Goal: Task Accomplishment & Management: Manage account settings

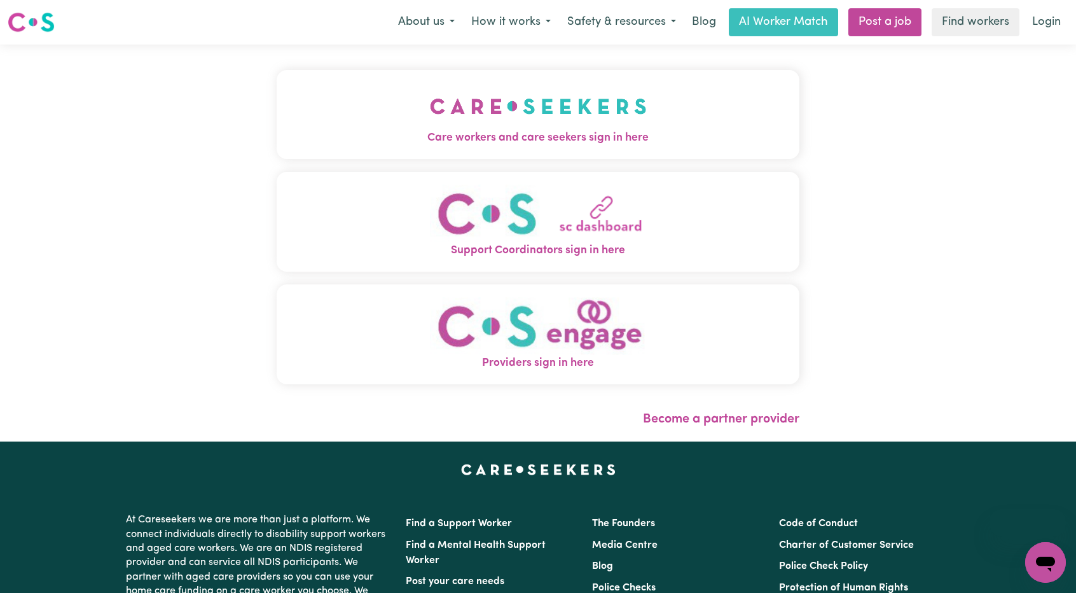
click at [663, 106] on button "Care workers and care seekers sign in here" at bounding box center [538, 114] width 523 height 89
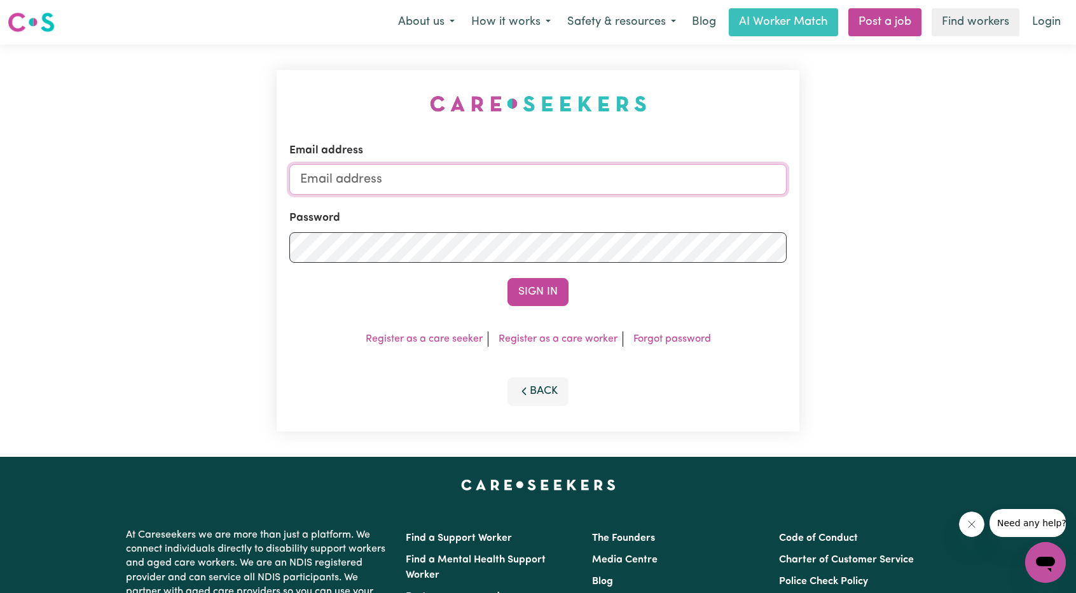
click at [579, 175] on input "Email address" at bounding box center [537, 179] width 497 height 31
drag, startPoint x: 369, startPoint y: 179, endPoint x: 562, endPoint y: 190, distance: 193.0
click at [562, 190] on input "[EMAIL_ADDRESS][PERSON_NAME][DOMAIN_NAME]" at bounding box center [537, 179] width 497 height 31
drag, startPoint x: 364, startPoint y: 178, endPoint x: 661, endPoint y: 182, distance: 297.0
click at [665, 182] on input "[EMAIL_ADDRESS][PERSON_NAME][DOMAIN_NAME]" at bounding box center [537, 179] width 497 height 31
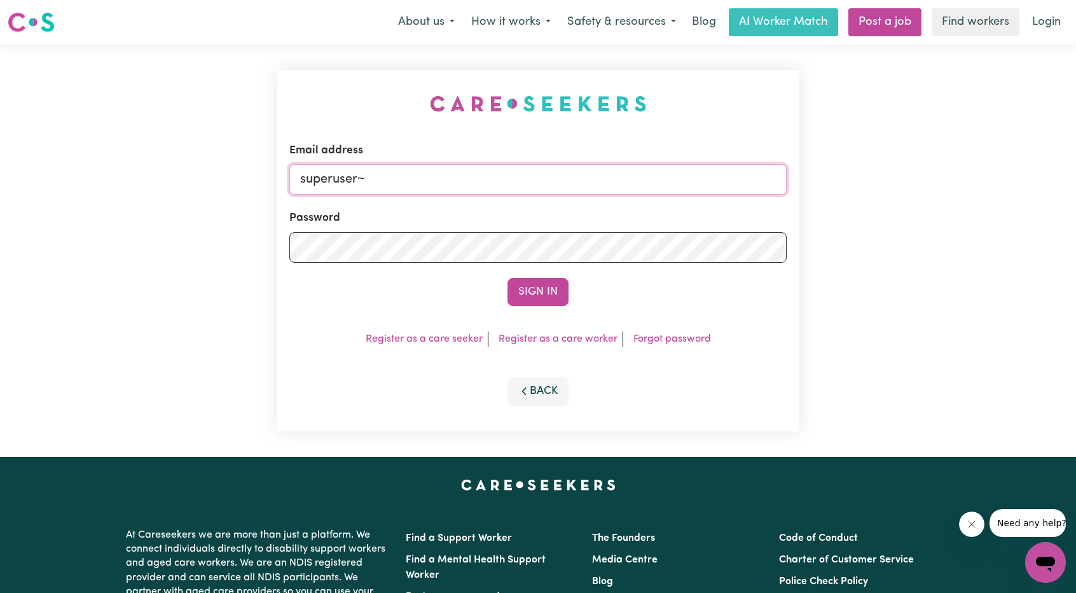
click at [434, 179] on input "superuser~" at bounding box center [537, 179] width 497 height 31
paste input "[EMAIL_ADDRESS][DOMAIN_NAME]"
type input "[EMAIL_ADDRESS][DOMAIN_NAME]"
click at [539, 299] on button "Sign In" at bounding box center [537, 292] width 61 height 28
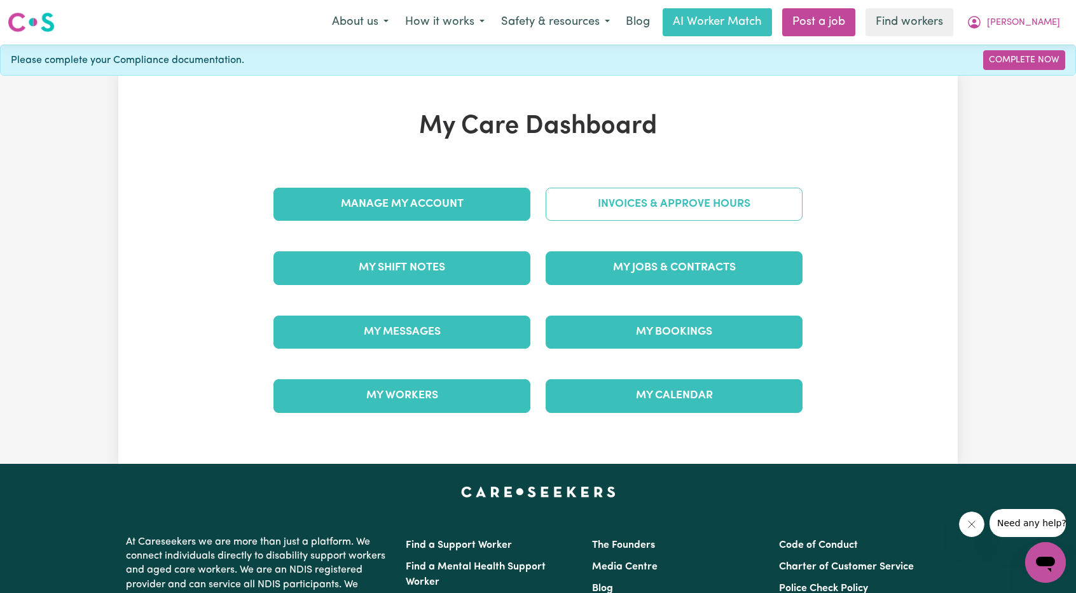
click at [665, 200] on link "Invoices & Approve Hours" at bounding box center [674, 204] width 257 height 33
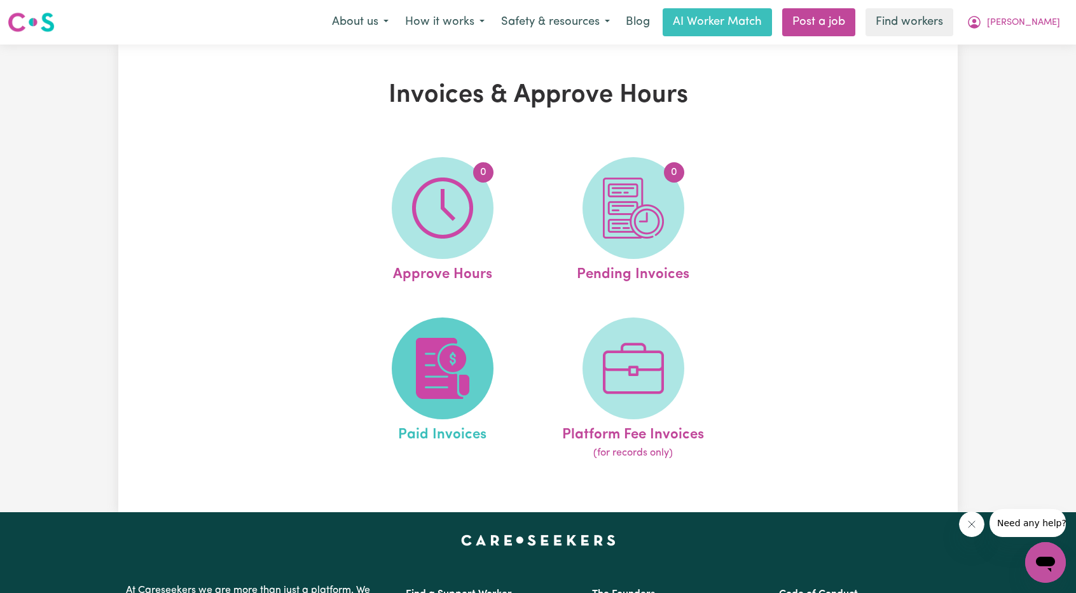
click at [430, 365] on img at bounding box center [442, 368] width 61 height 61
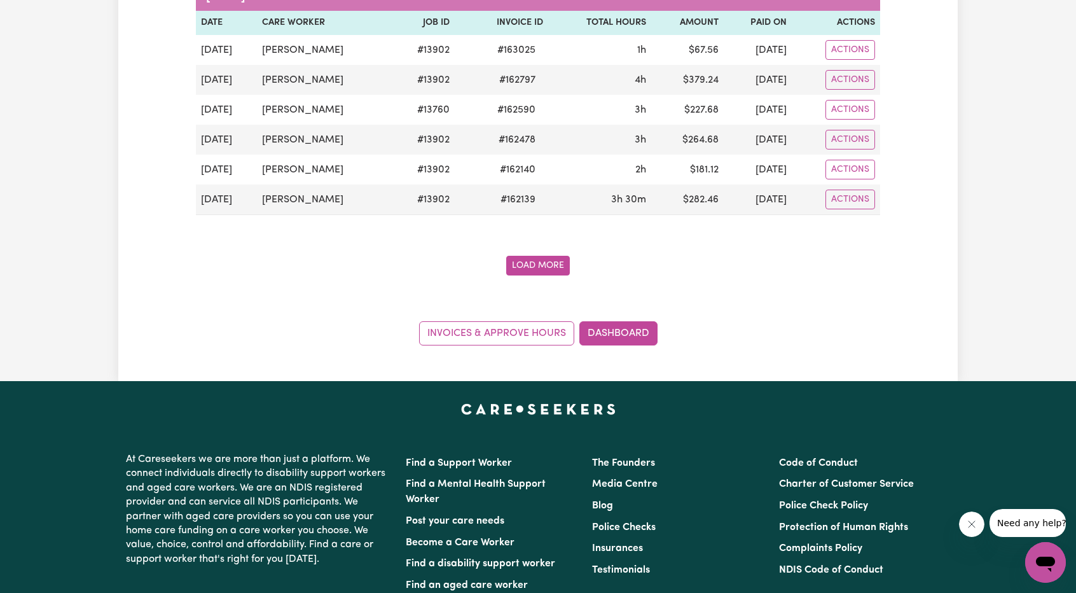
scroll to position [1908, 0]
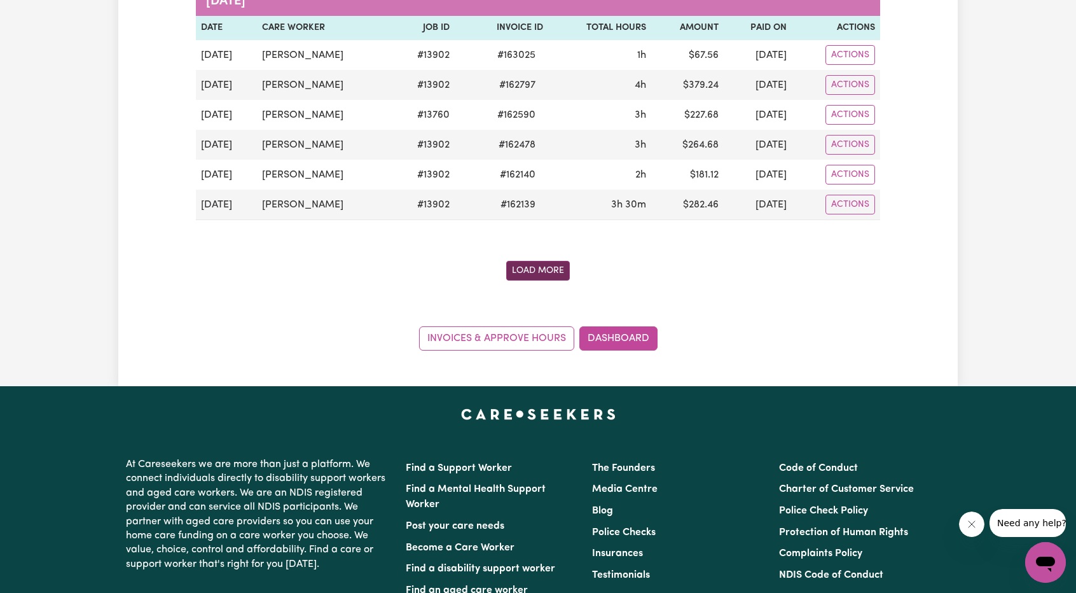
click at [537, 261] on button "Load More" at bounding box center [538, 271] width 64 height 20
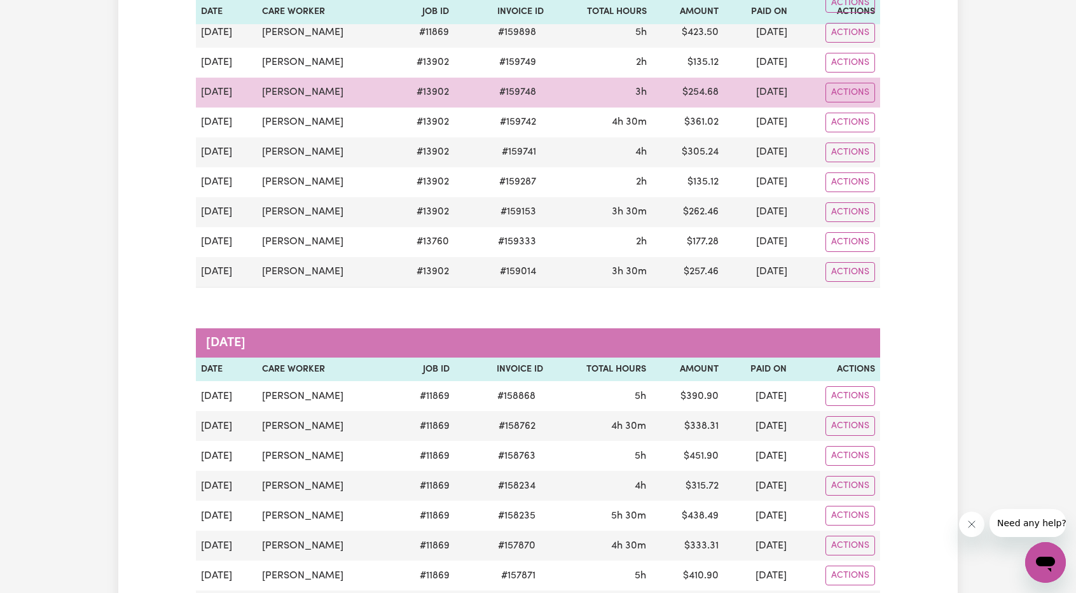
scroll to position [2988, 0]
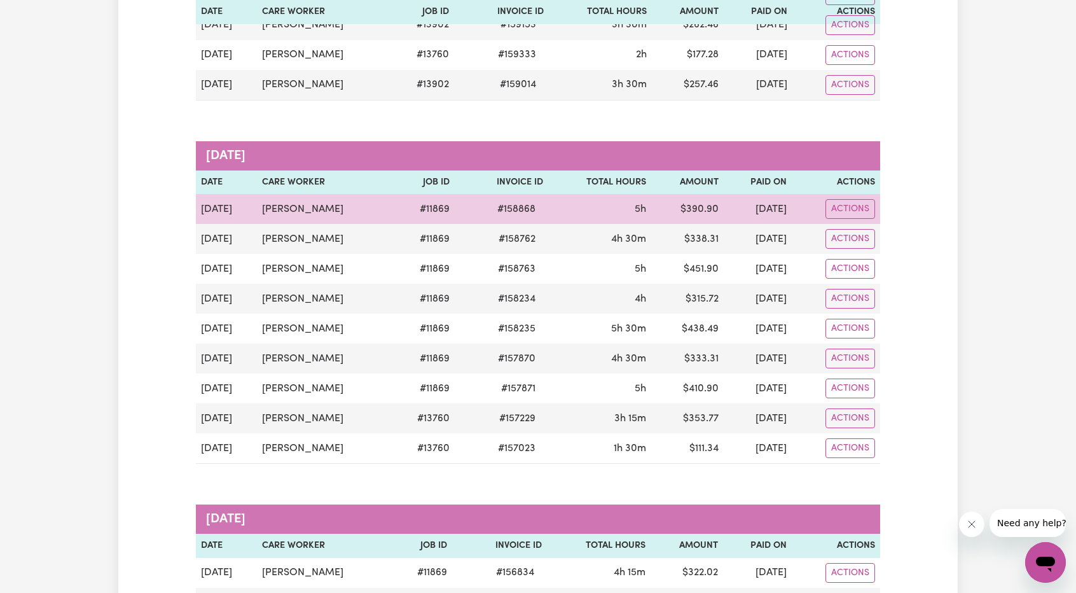
click at [281, 194] on td "[PERSON_NAME]" at bounding box center [324, 209] width 135 height 30
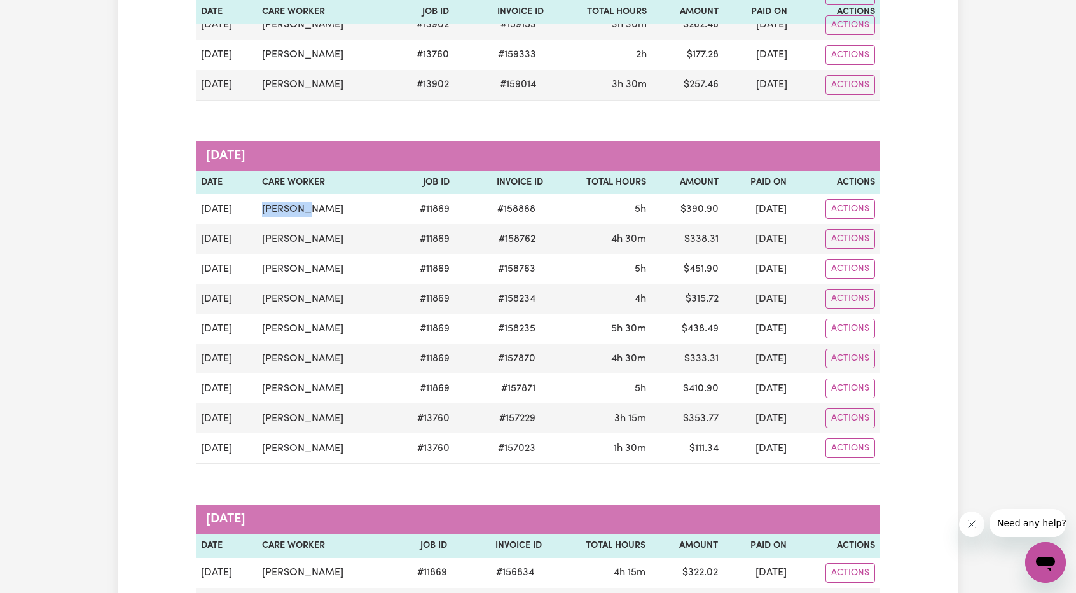
copy td "Pratham"
